Goal: Check status: Check status

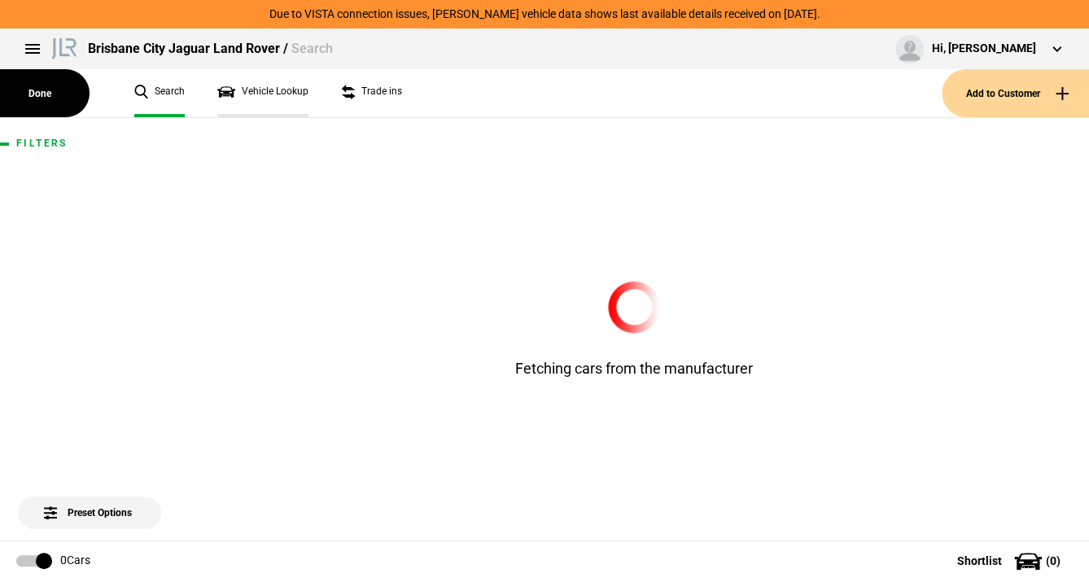
click at [254, 93] on link "Vehicle Lookup" at bounding box center [262, 93] width 91 height 48
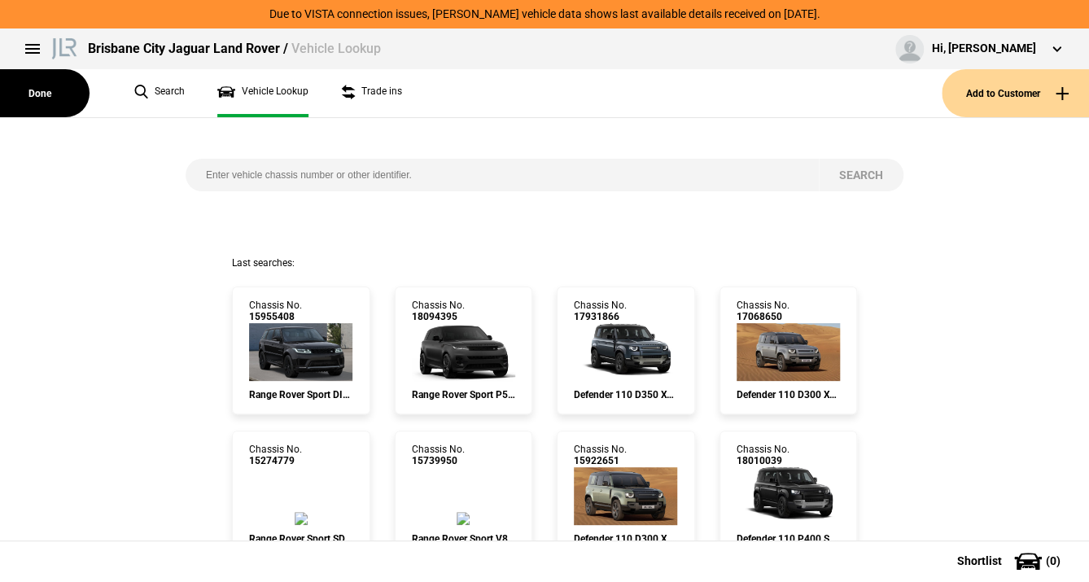
click at [217, 175] on input "search" at bounding box center [503, 175] width 634 height 33
paste input "[US_VEHICLE_IDENTIFICATION_NUMBER]"
type input "[US_VEHICLE_IDENTIFICATION_NUMBER]"
click at [853, 168] on button "Search" at bounding box center [861, 175] width 85 height 33
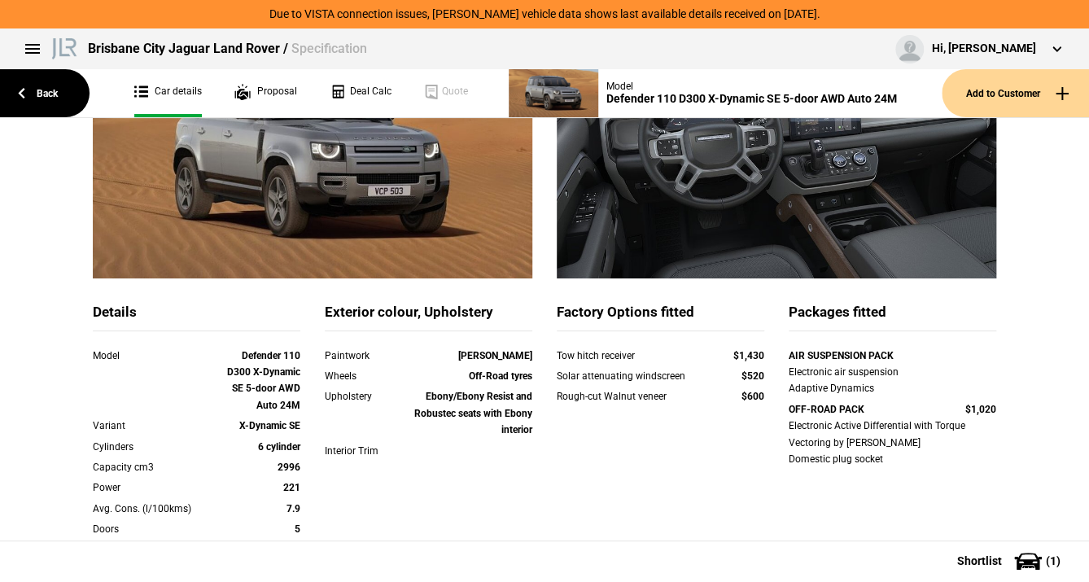
scroll to position [261, 0]
